Goal: Transaction & Acquisition: Purchase product/service

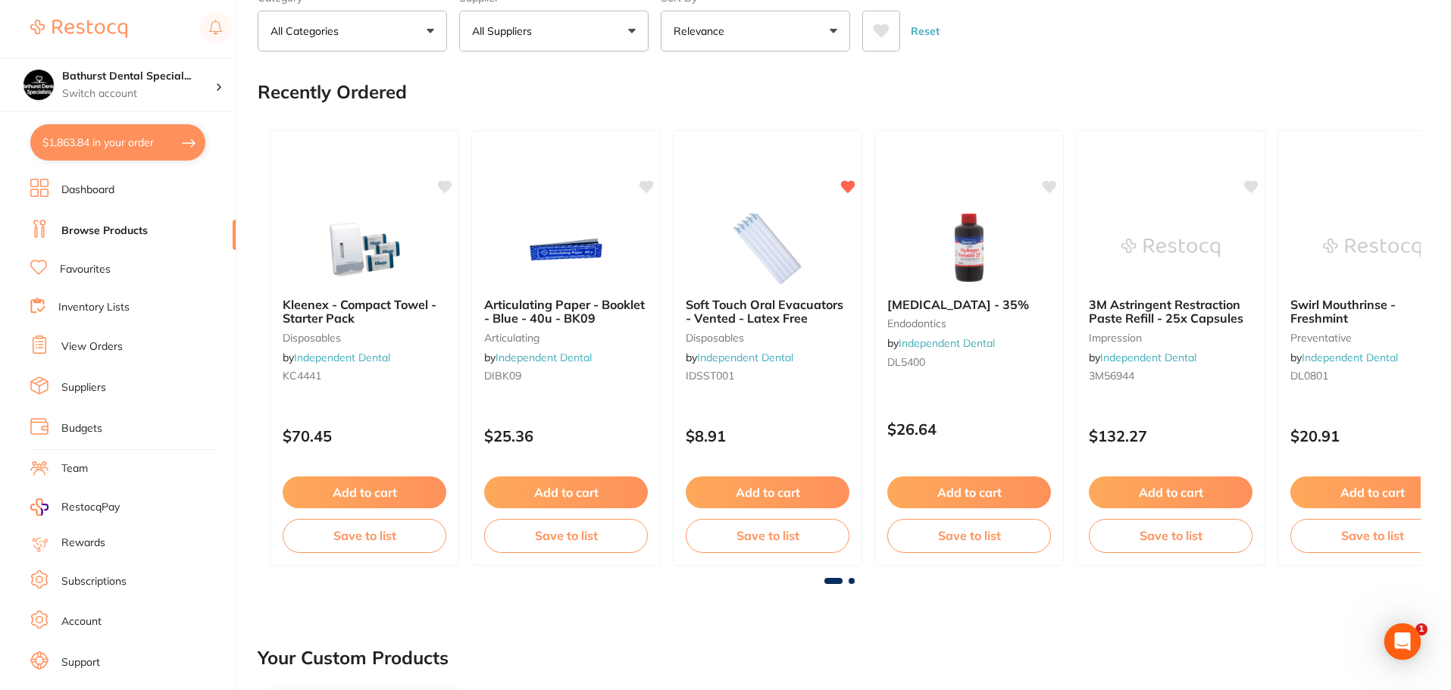
scroll to position [76, 0]
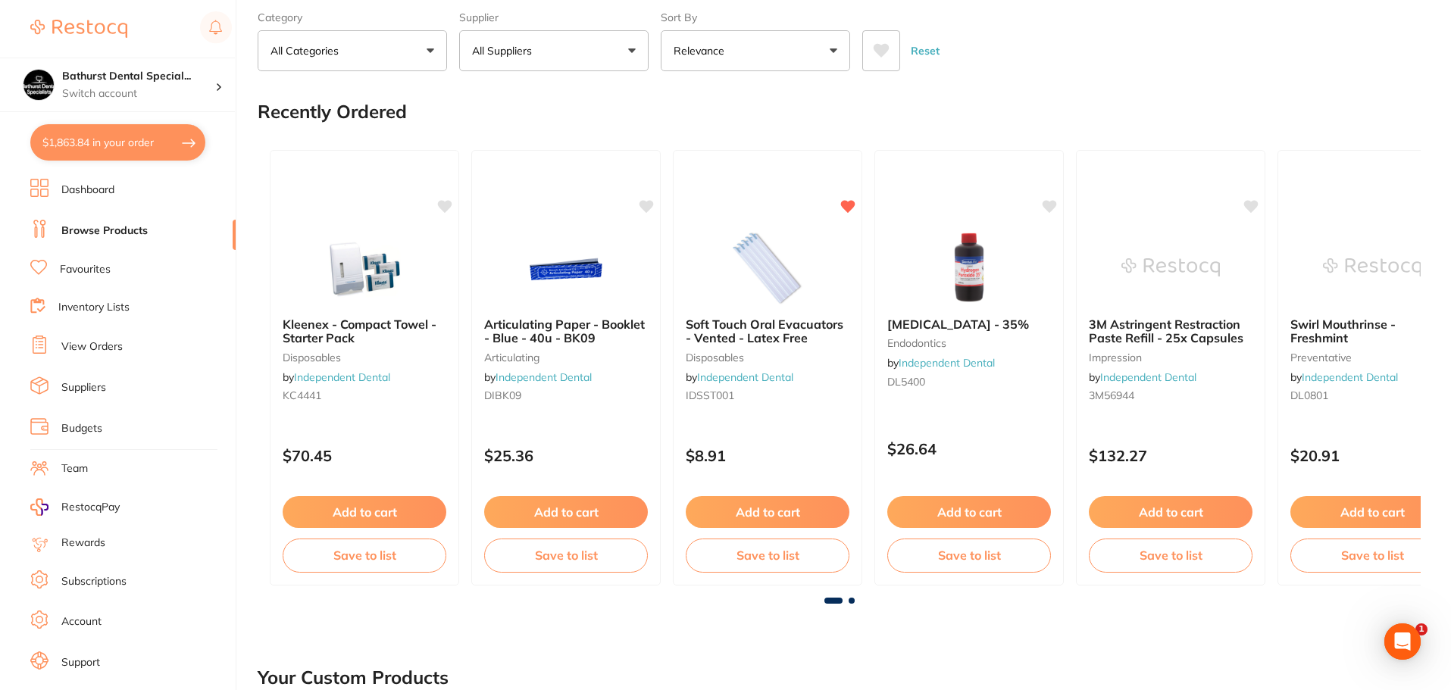
click at [127, 146] on button "$1,863.84 in your order" at bounding box center [117, 142] width 175 height 36
checkbox input "true"
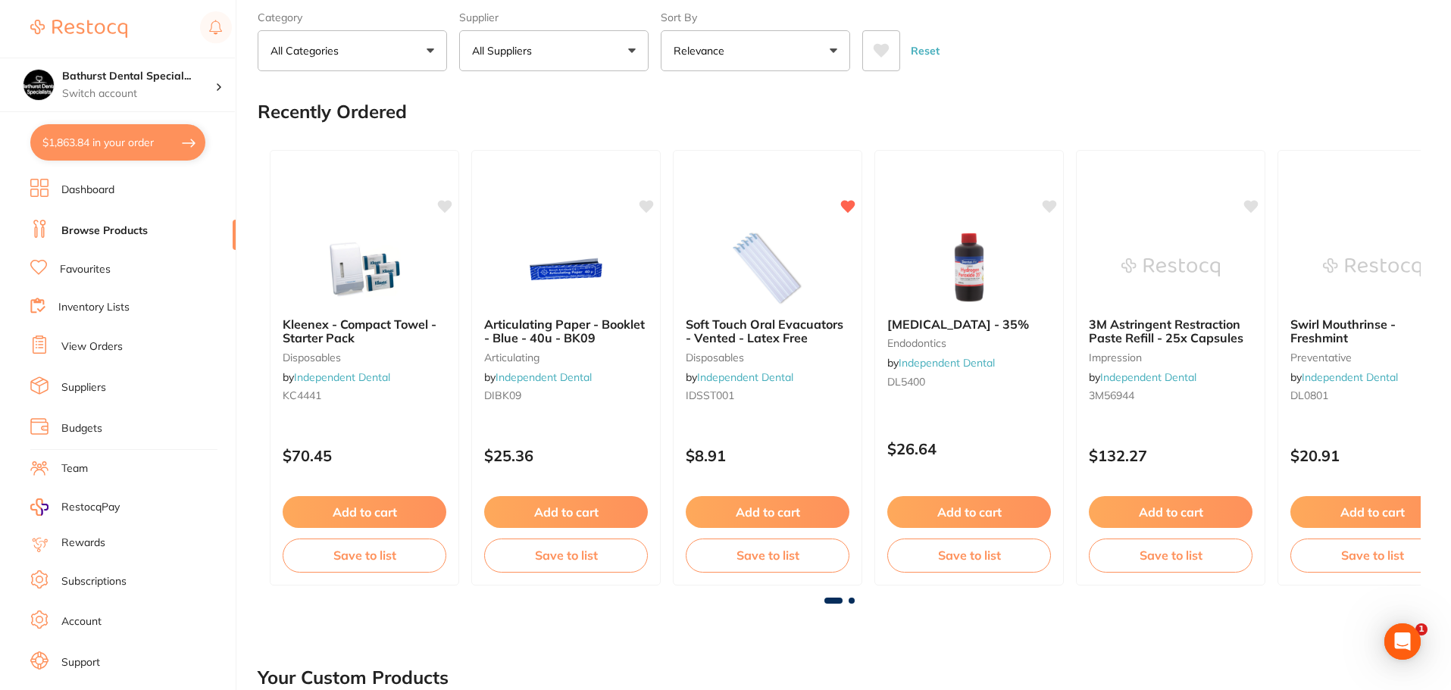
checkbox input "true"
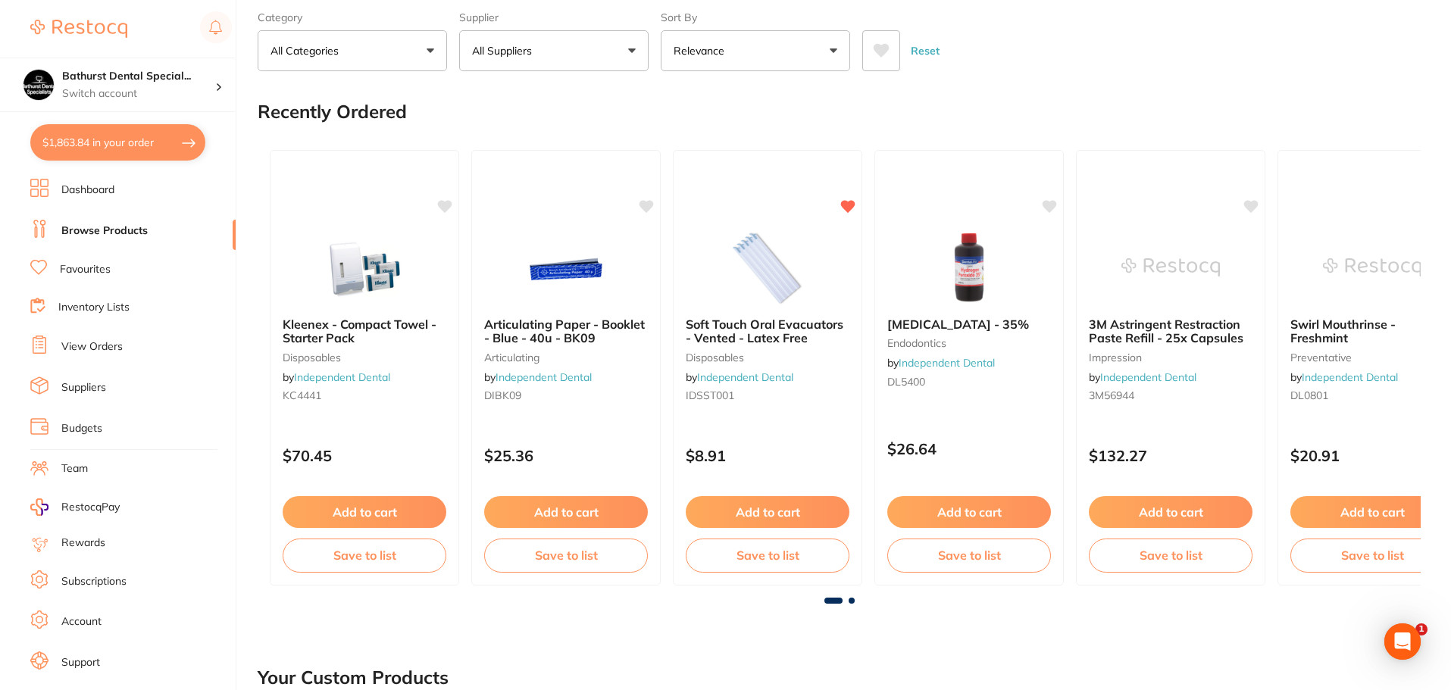
checkbox input "true"
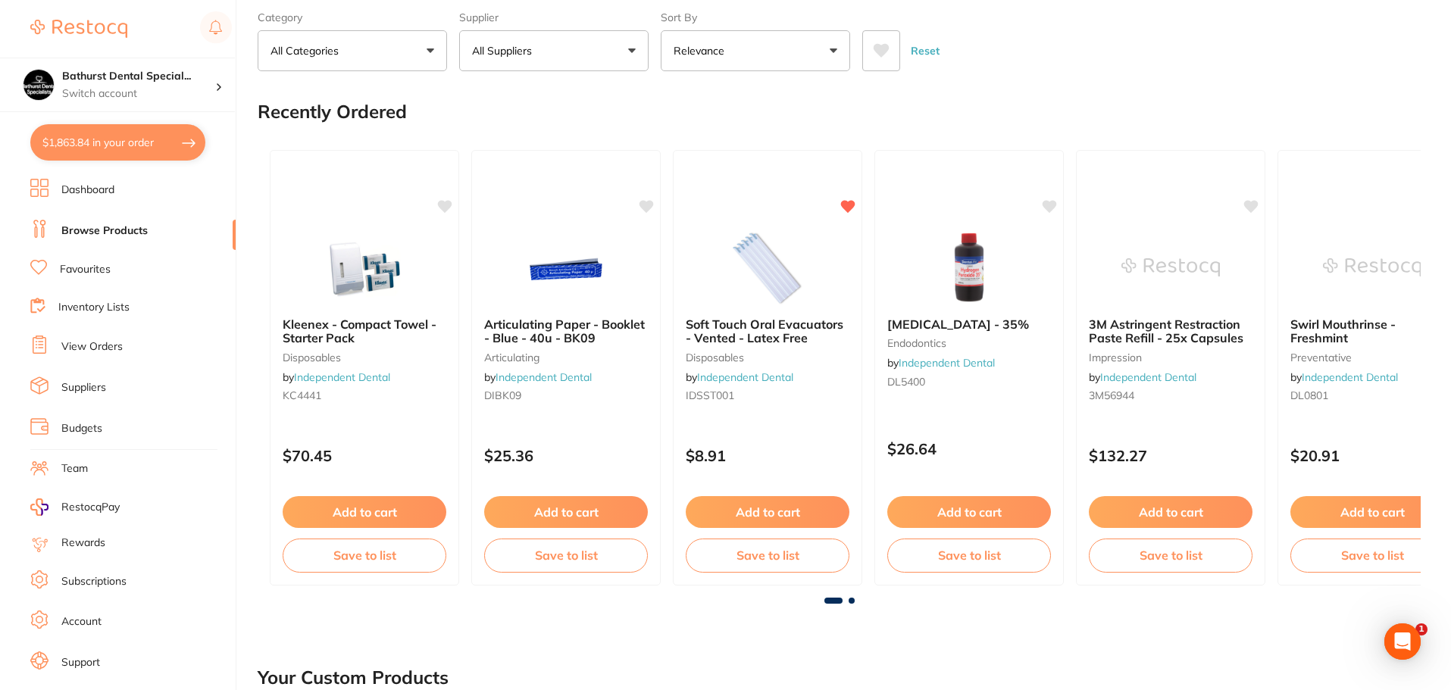
checkbox input "true"
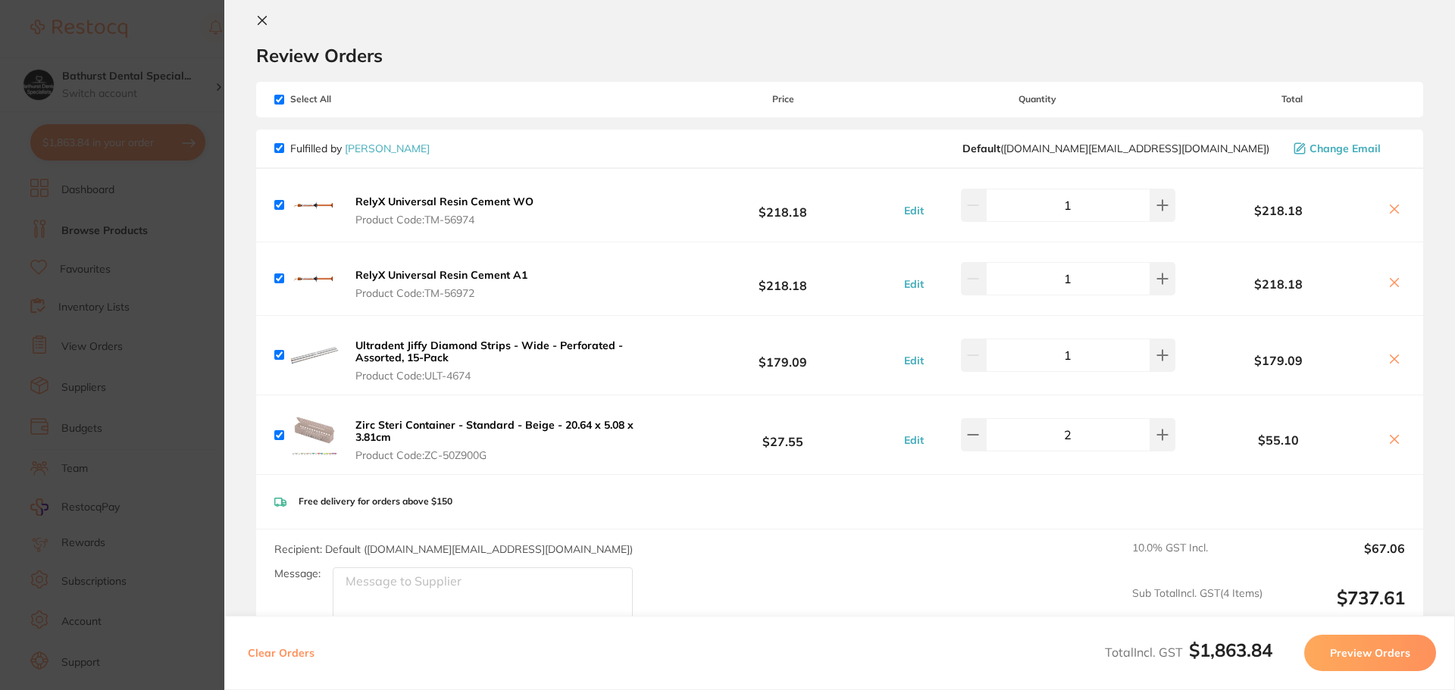
scroll to position [0, 0]
